Goal: Task Accomplishment & Management: Complete application form

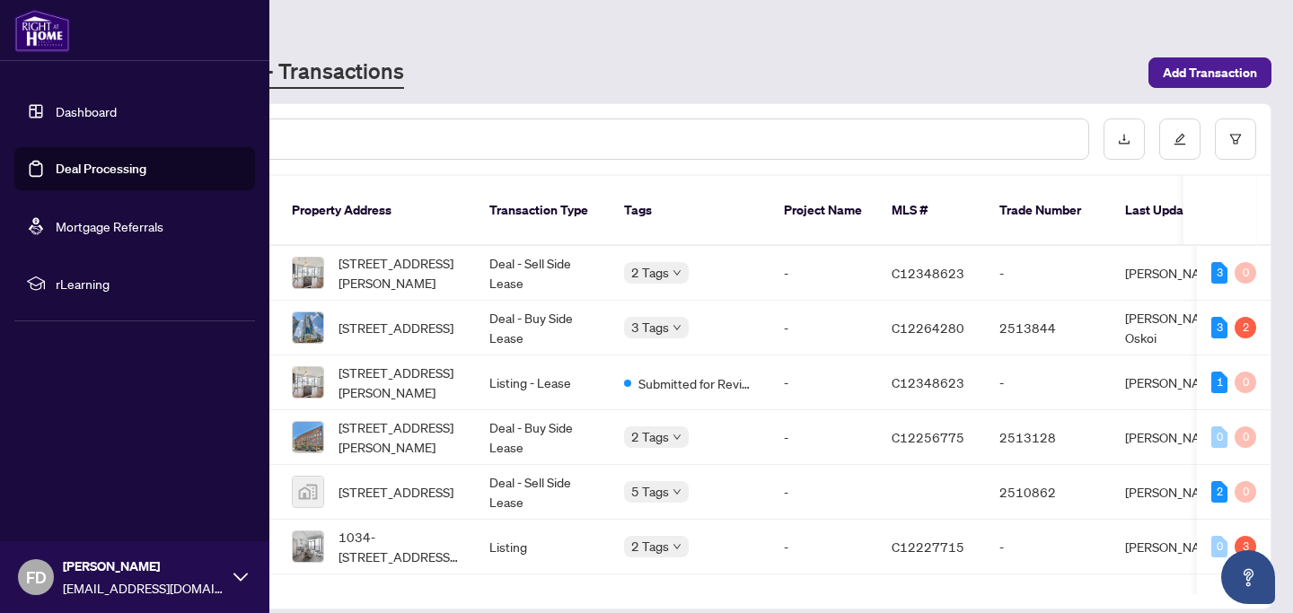
click at [63, 171] on link "Deal Processing" at bounding box center [101, 169] width 91 height 16
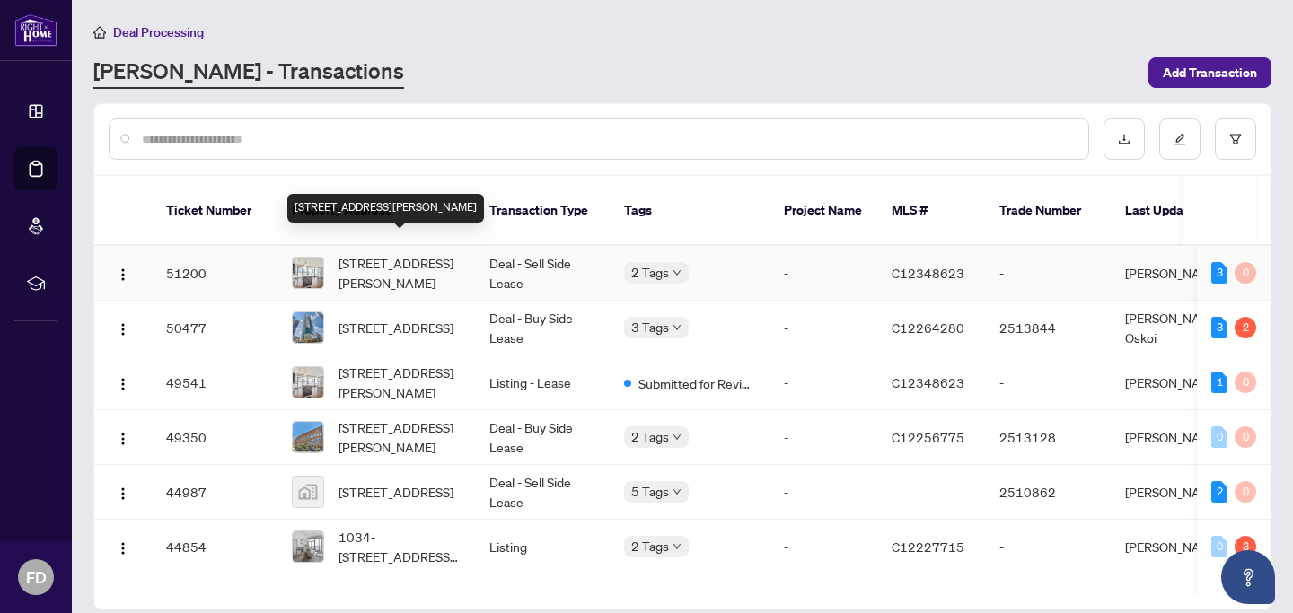
click at [365, 253] on span "[STREET_ADDRESS][PERSON_NAME]" at bounding box center [399, 273] width 122 height 40
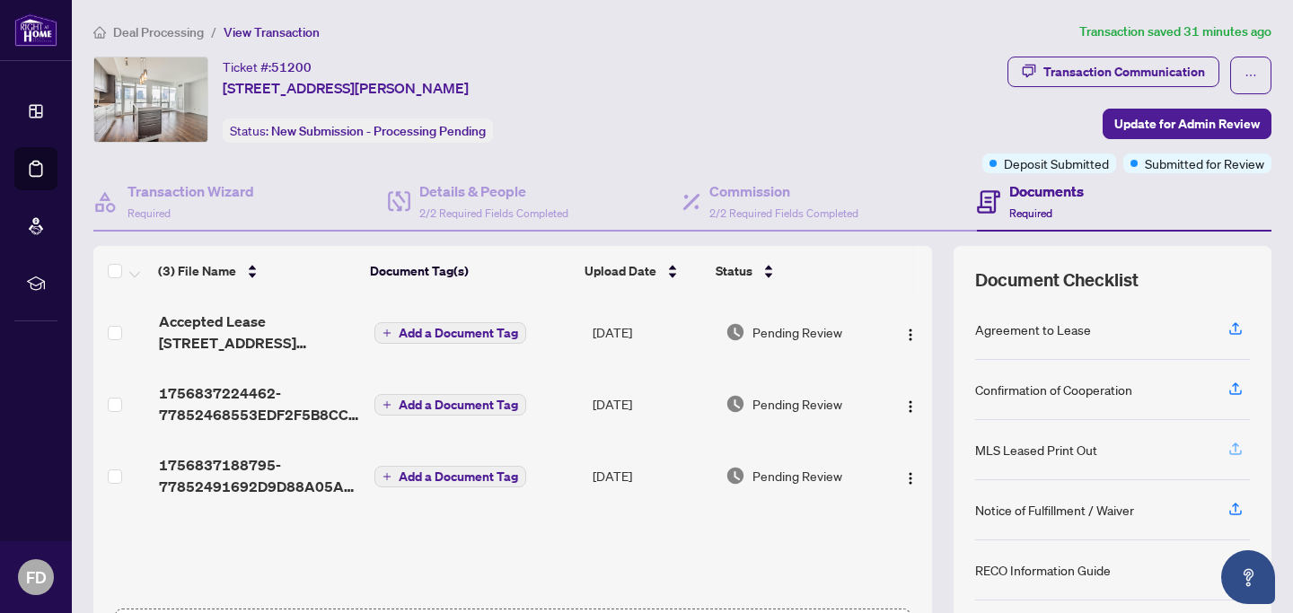
click at [1227, 452] on icon "button" at bounding box center [1235, 449] width 16 height 16
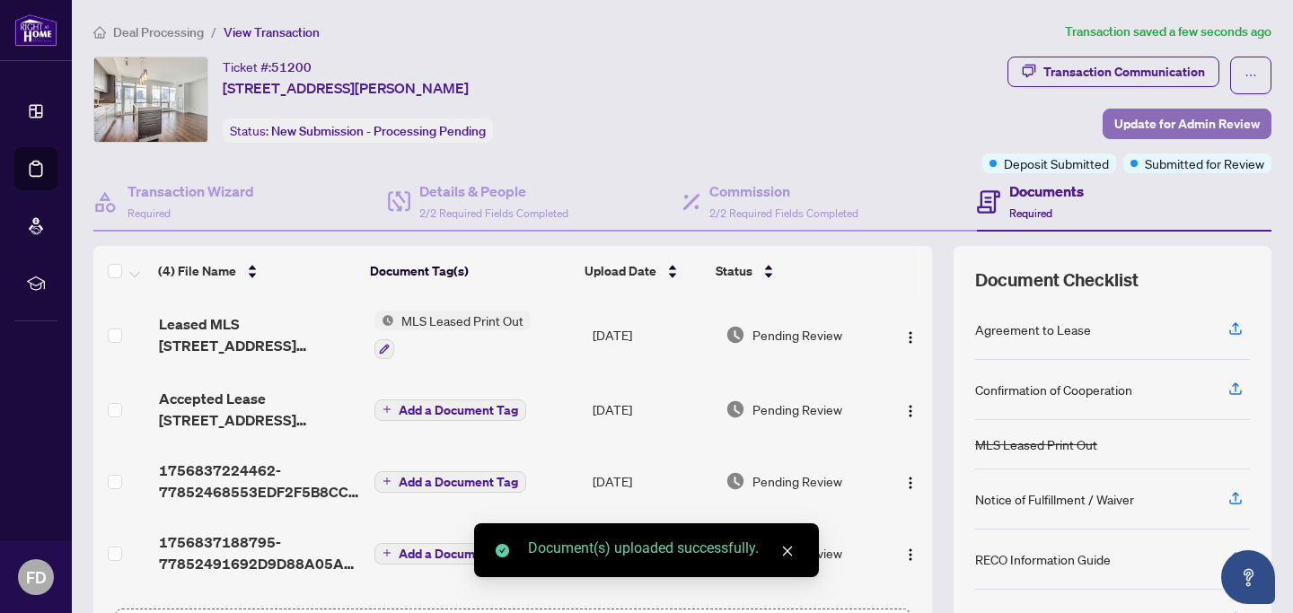
click at [1135, 121] on span "Update for Admin Review" at bounding box center [1186, 124] width 145 height 29
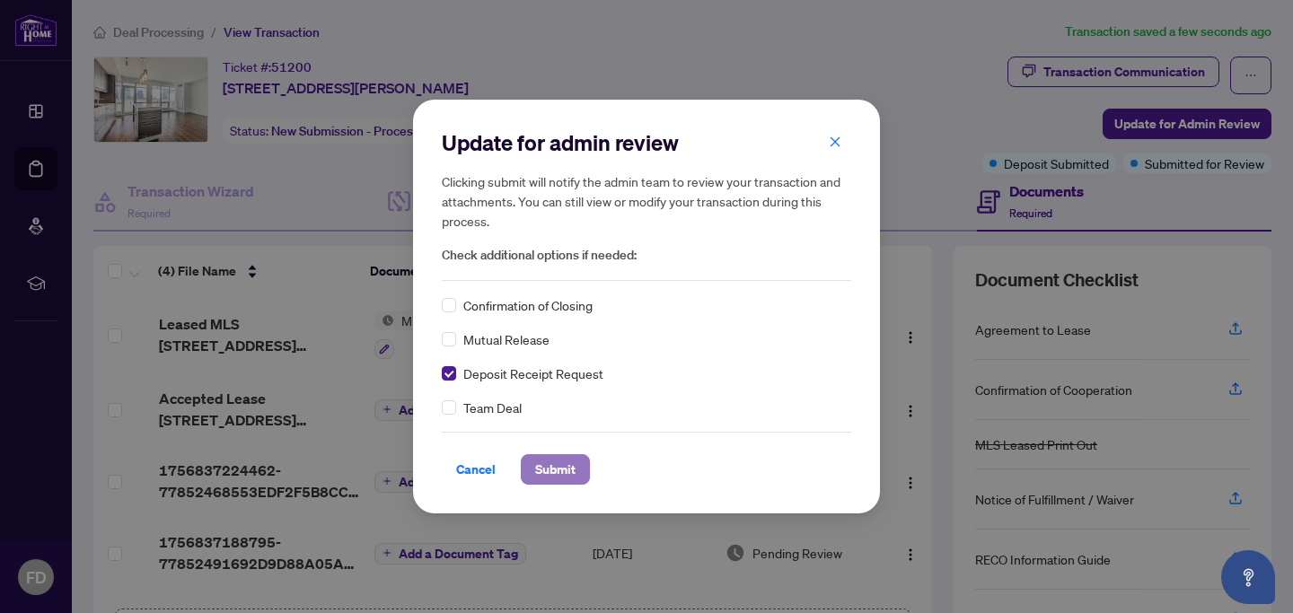
click at [553, 467] on span "Submit" at bounding box center [555, 469] width 40 height 29
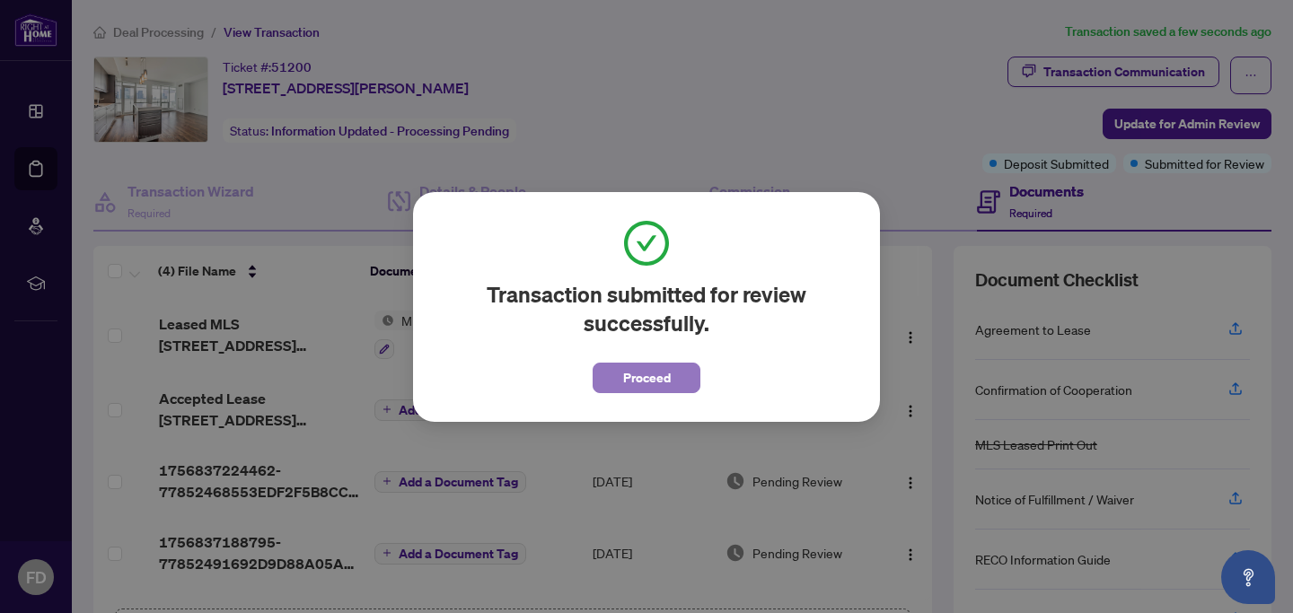
click at [660, 385] on span "Proceed" at bounding box center [647, 378] width 48 height 29
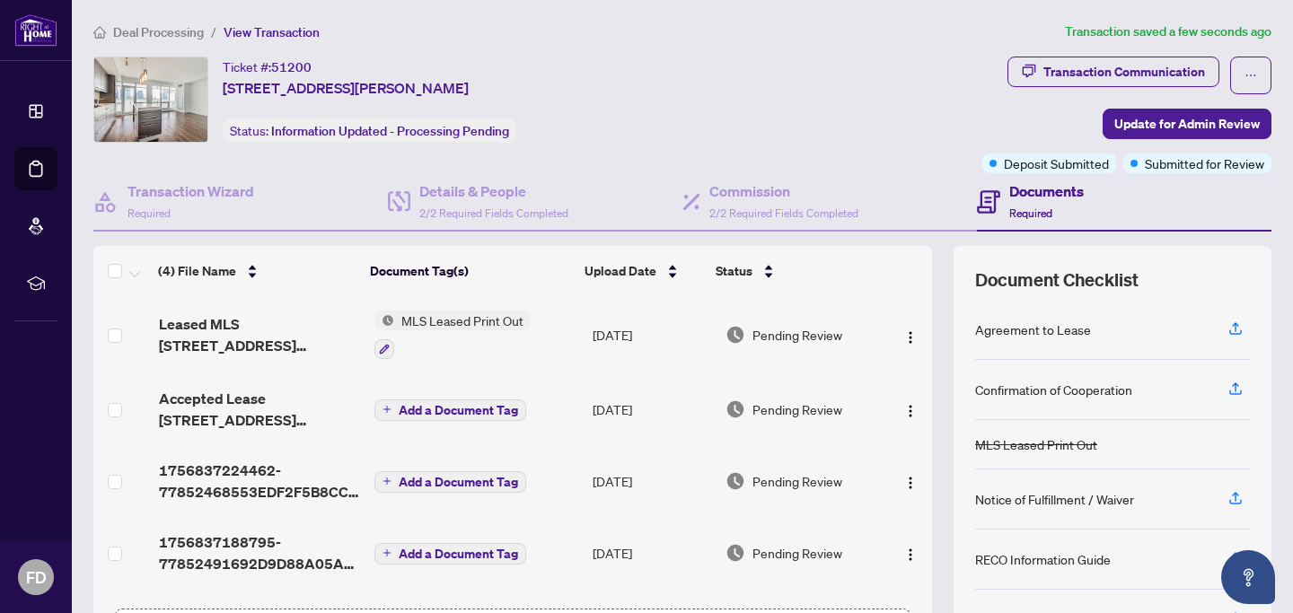
scroll to position [3, 0]
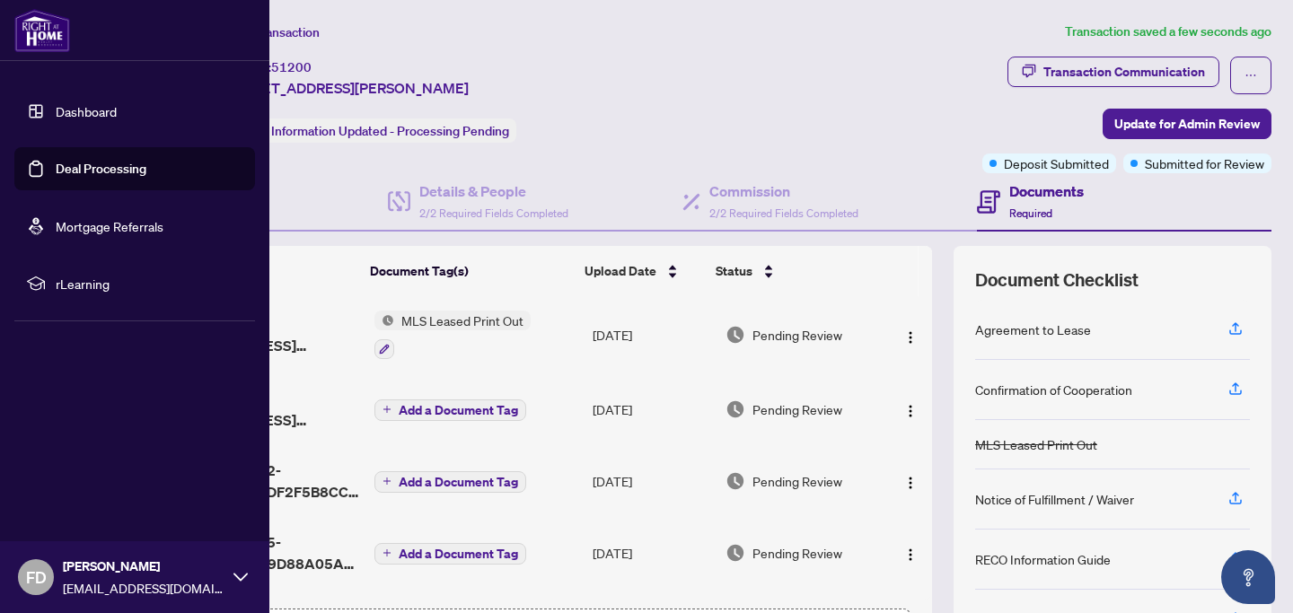
click at [56, 174] on link "Deal Processing" at bounding box center [101, 169] width 91 height 16
